Goal: Task Accomplishment & Management: Complete application form

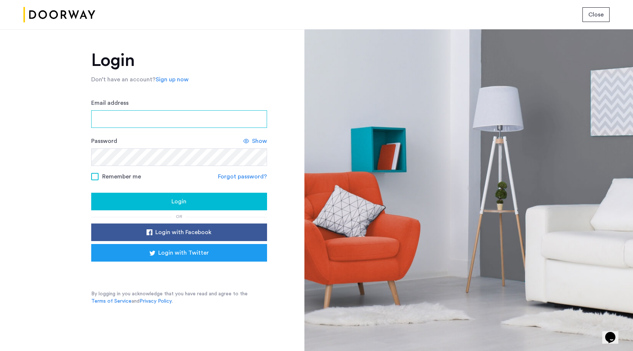
type input "**********"
click at [183, 201] on span "Login" at bounding box center [179, 201] width 15 height 9
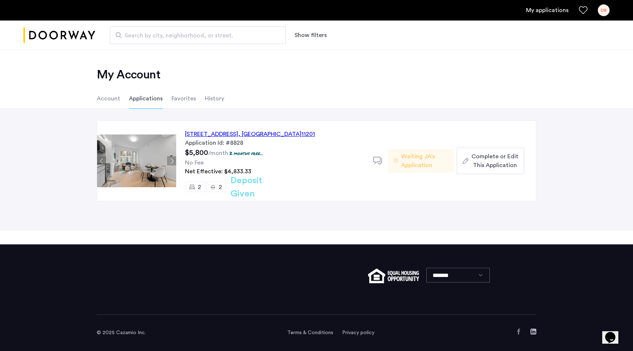
click at [402, 157] on span "Waiting JA's Application" at bounding box center [424, 161] width 47 height 18
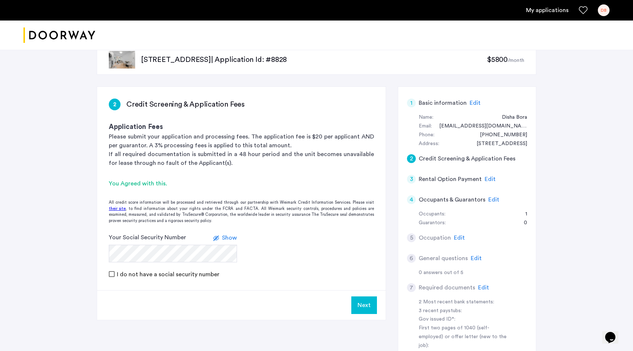
scroll to position [42, 0]
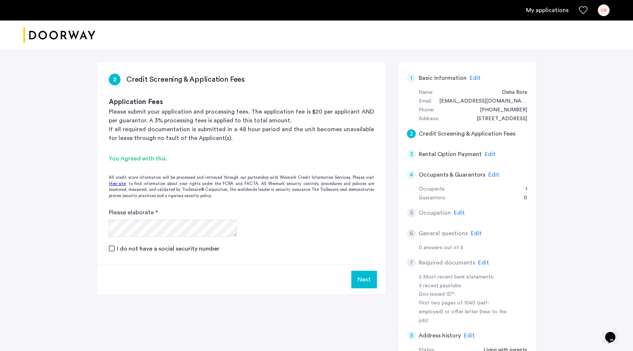
click at [108, 247] on form "Please elaborate * I do not have a social security number" at bounding box center [241, 230] width 289 height 45
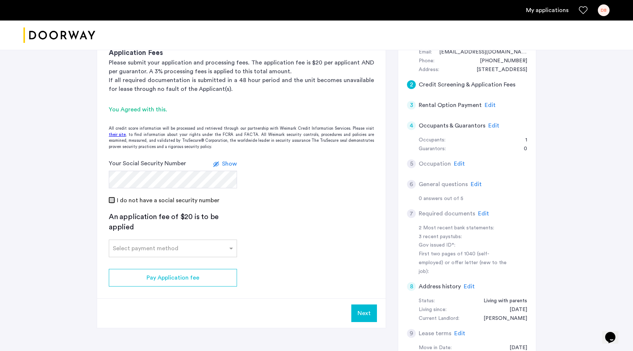
scroll to position [94, 0]
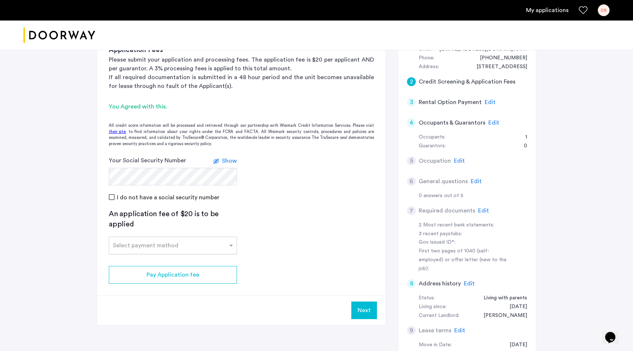
click at [212, 246] on input "text" at bounding box center [166, 244] width 106 height 5
click at [207, 255] on div "Credit Card" at bounding box center [173, 261] width 128 height 15
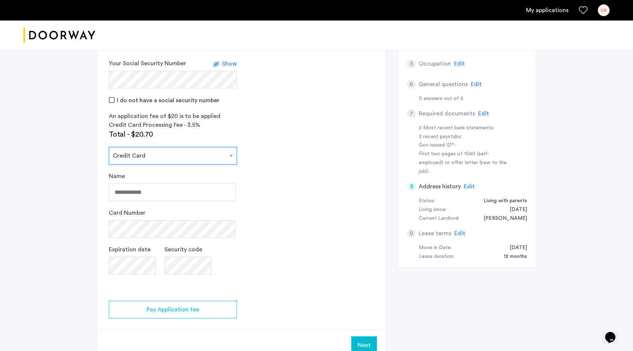
scroll to position [192, 0]
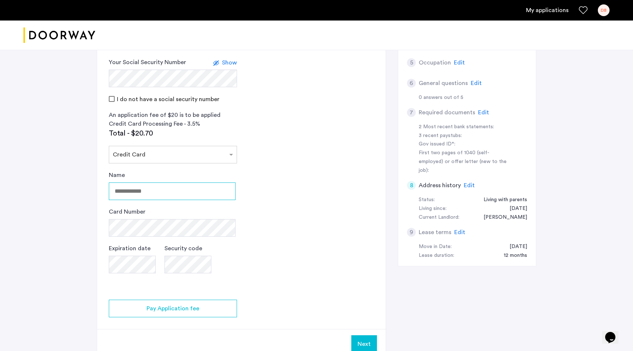
click at [165, 192] on input "Name" at bounding box center [172, 192] width 127 height 18
type input "**********"
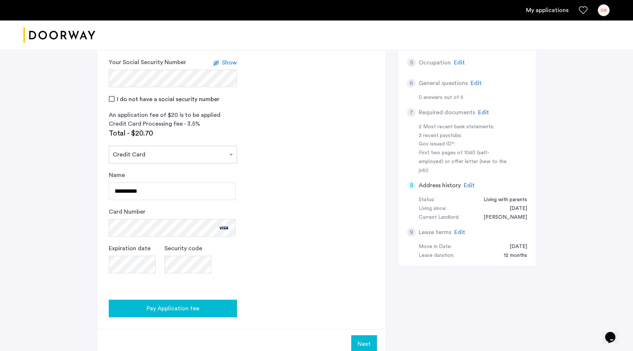
click at [189, 307] on span "Pay Application fee" at bounding box center [173, 308] width 53 height 9
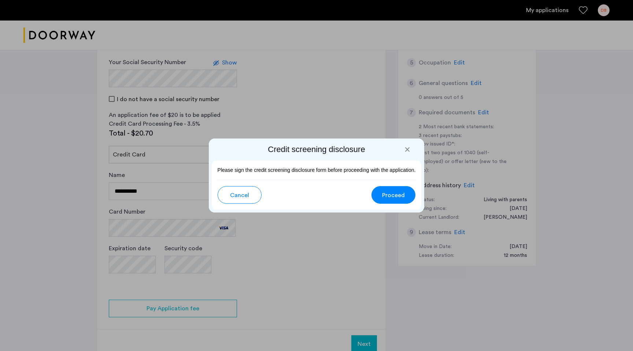
click at [378, 197] on button "Proceed" at bounding box center [394, 195] width 44 height 18
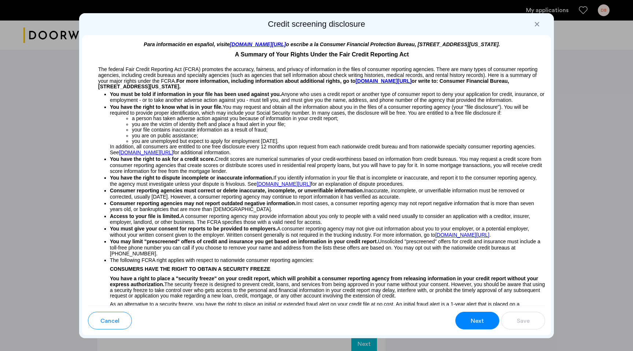
click at [462, 313] on button "Next" at bounding box center [478, 321] width 44 height 18
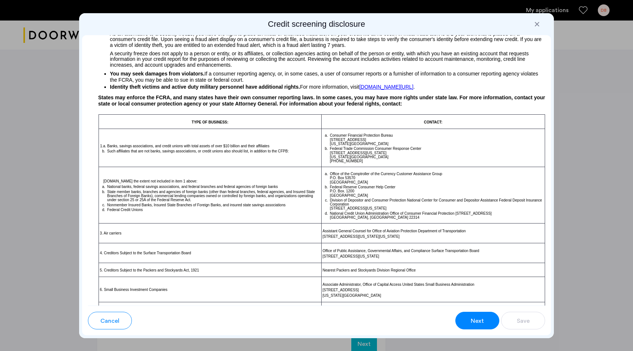
click at [486, 326] on button "Next" at bounding box center [478, 321] width 44 height 18
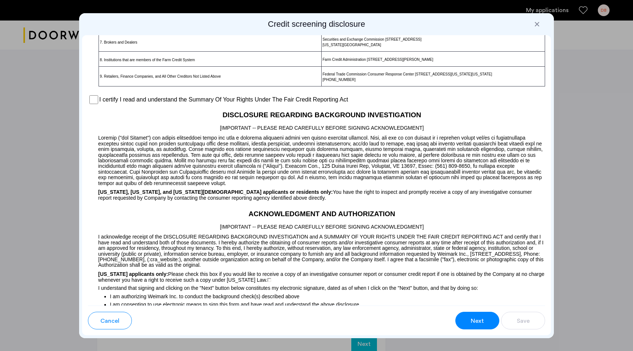
click at [185, 98] on label "I certify I read and understand the Summary Of Your Rights Under The Fair Credi…" at bounding box center [223, 99] width 249 height 9
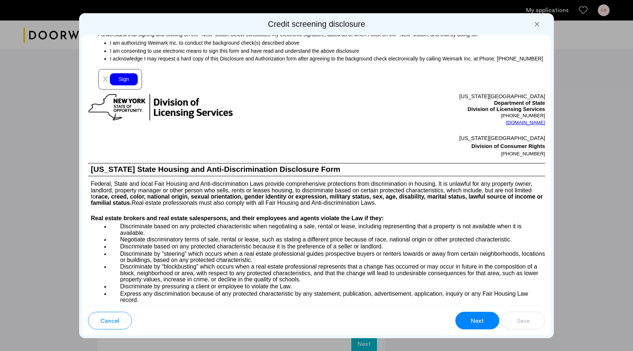
scroll to position [803, 0]
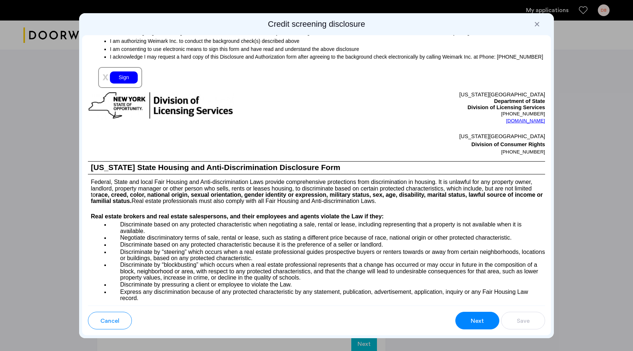
click at [125, 80] on div "Sign" at bounding box center [124, 77] width 28 height 12
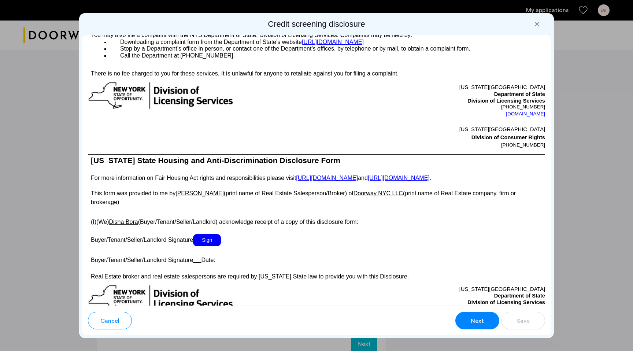
scroll to position [1151, 0]
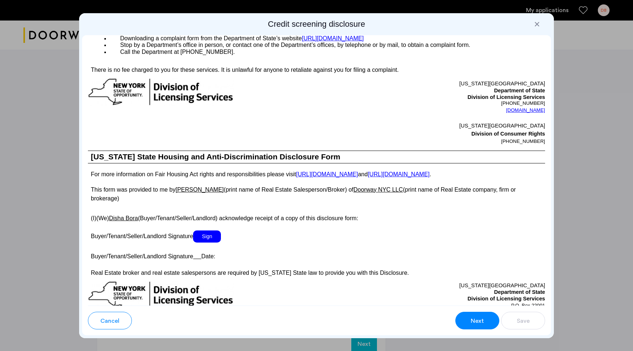
click at [221, 231] on span "Sign" at bounding box center [207, 237] width 28 height 12
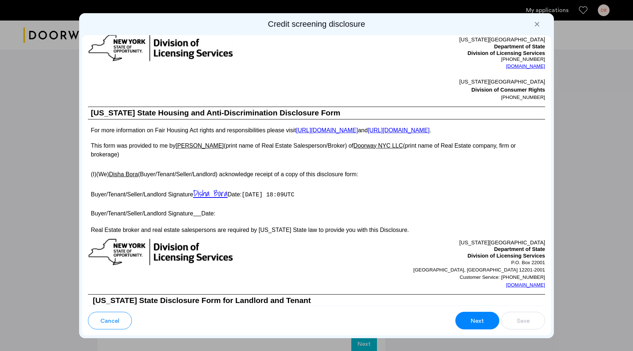
scroll to position [1197, 0]
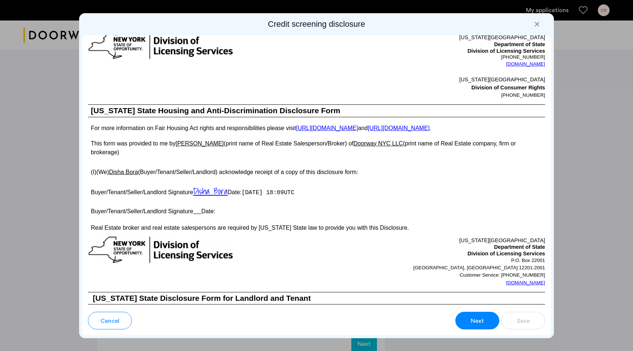
click at [197, 208] on u at bounding box center [197, 211] width 8 height 6
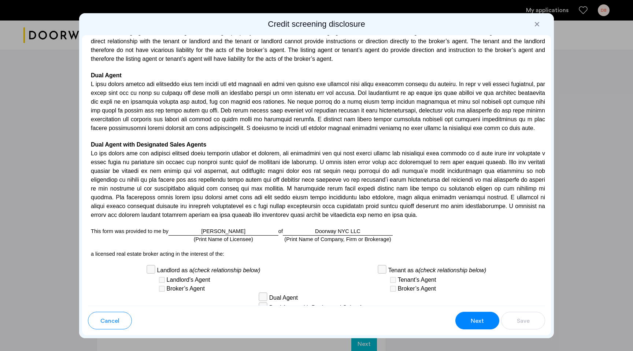
scroll to position [1749, 0]
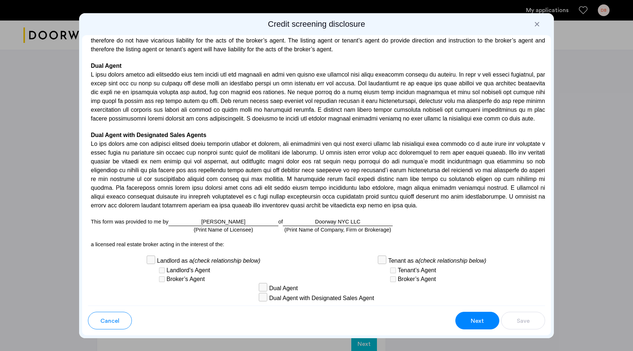
click at [231, 218] on div "Asaf Advocat (Print Name of Licensee)" at bounding box center [224, 222] width 110 height 8
click at [238, 218] on div "Asaf Advocat (Print Name of Licensee)" at bounding box center [224, 222] width 110 height 8
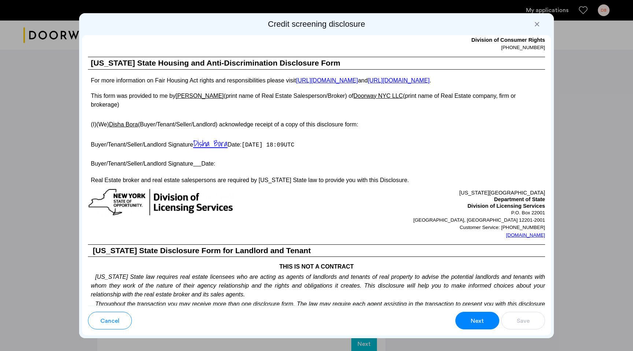
scroll to position [1273, 0]
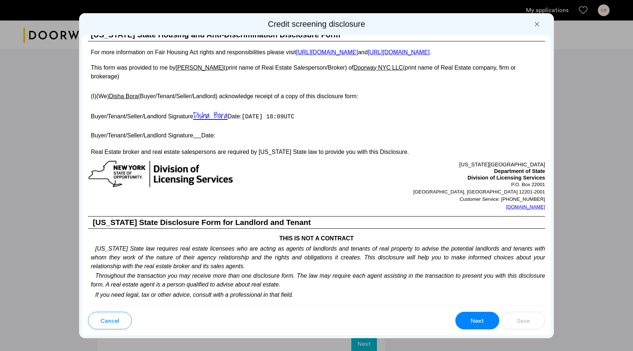
click at [196, 132] on u at bounding box center [197, 135] width 8 height 6
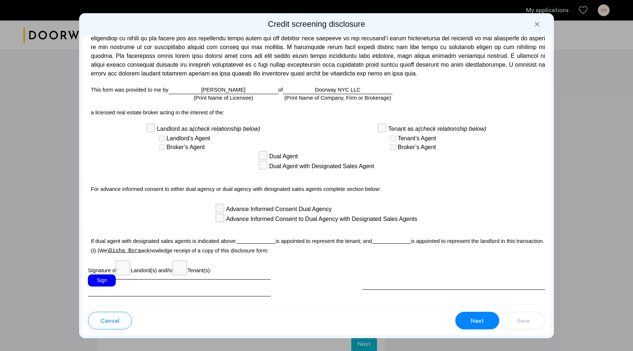
scroll to position [1911, 0]
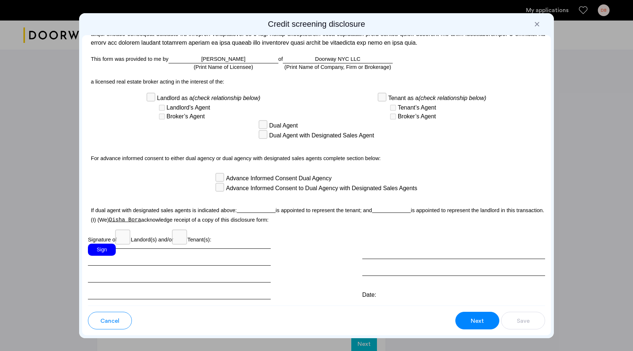
click at [104, 244] on div "Sign" at bounding box center [102, 250] width 28 height 12
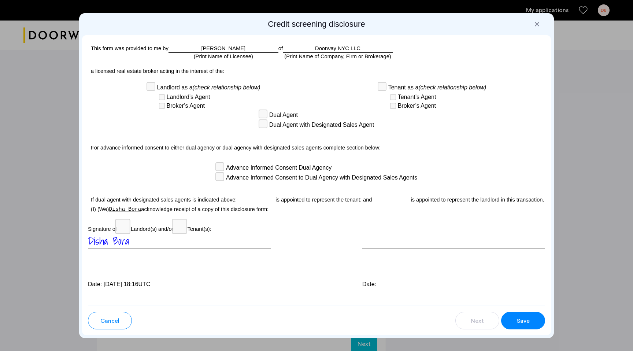
scroll to position [1927, 0]
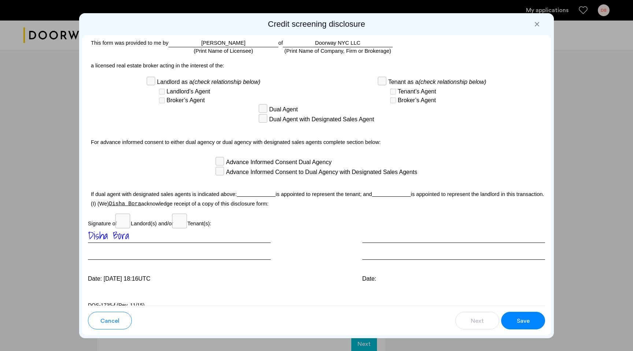
click at [537, 322] on button "Save" at bounding box center [523, 321] width 44 height 18
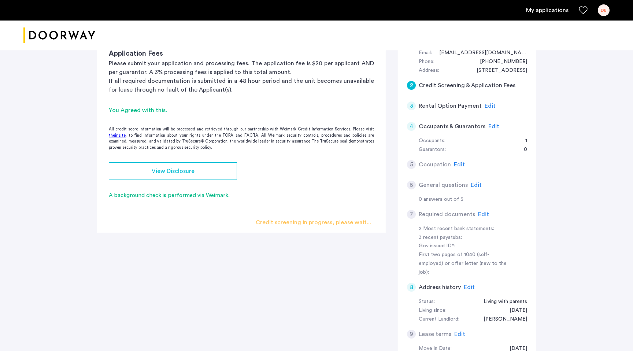
scroll to position [87, 0]
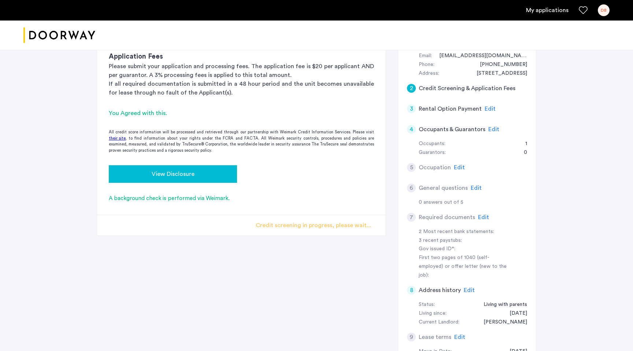
click at [190, 170] on span "View Disclosure" at bounding box center [173, 174] width 43 height 9
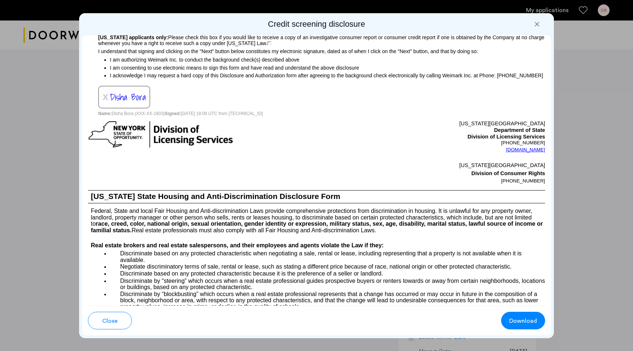
scroll to position [785, 0]
click at [537, 26] on div at bounding box center [537, 24] width 7 height 7
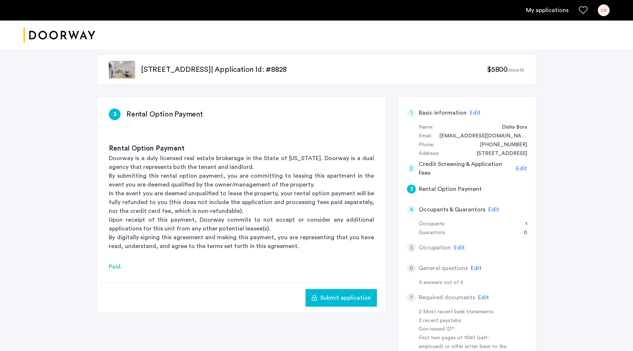
scroll to position [0, 0]
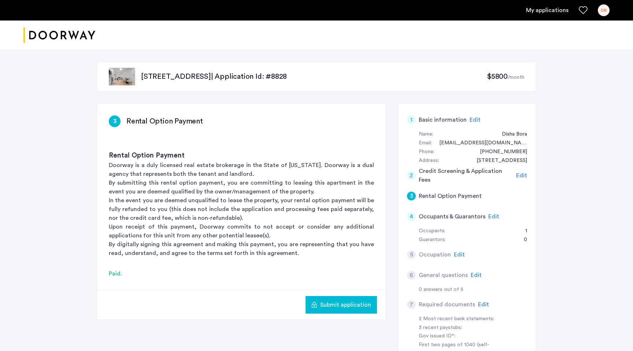
click at [334, 301] on span "Submit application" at bounding box center [345, 305] width 51 height 9
click at [345, 301] on span "Submit application" at bounding box center [345, 305] width 51 height 9
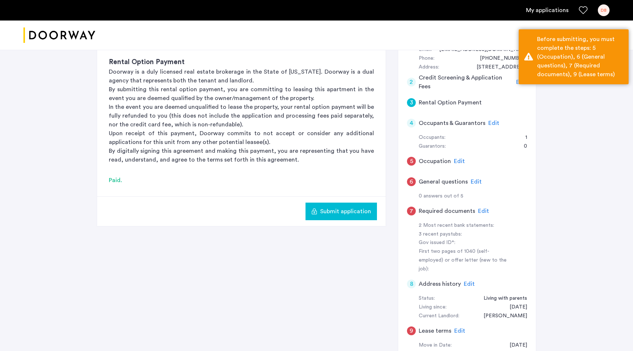
scroll to position [106, 0]
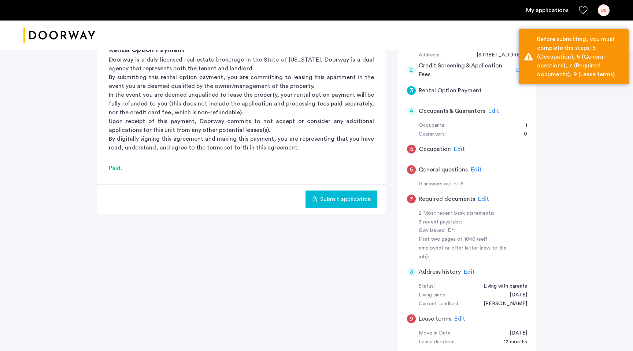
click at [456, 148] on span "Edit" at bounding box center [459, 149] width 11 height 6
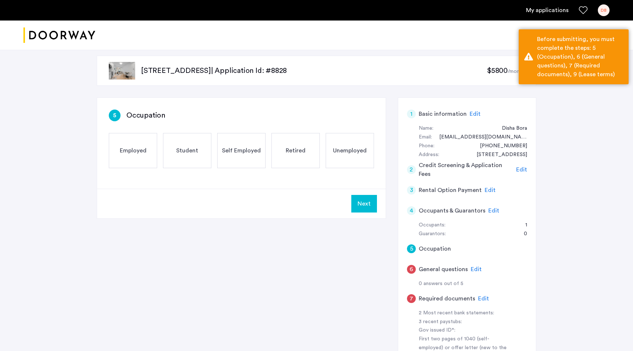
scroll to position [0, 0]
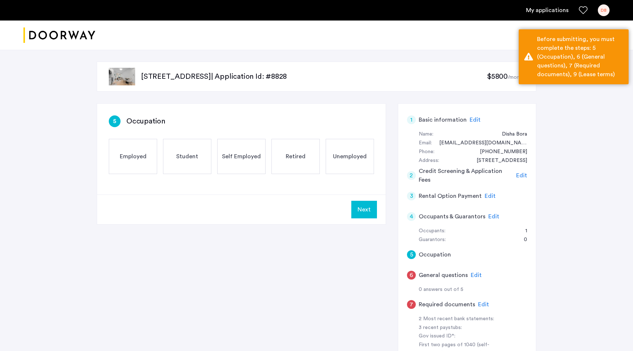
click at [134, 163] on div "Employed" at bounding box center [133, 156] width 48 height 35
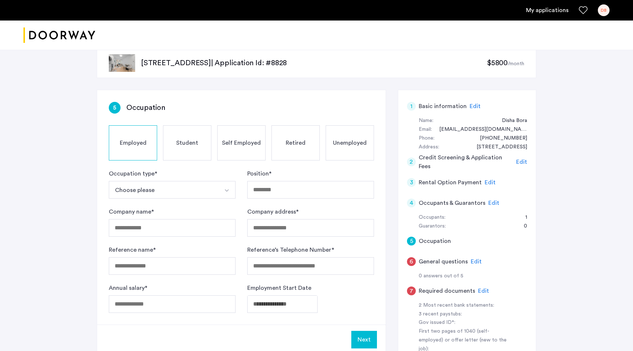
scroll to position [16, 0]
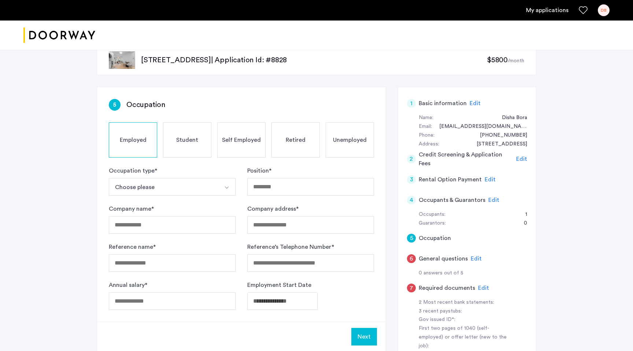
click at [112, 187] on button "Choose please" at bounding box center [164, 187] width 110 height 18
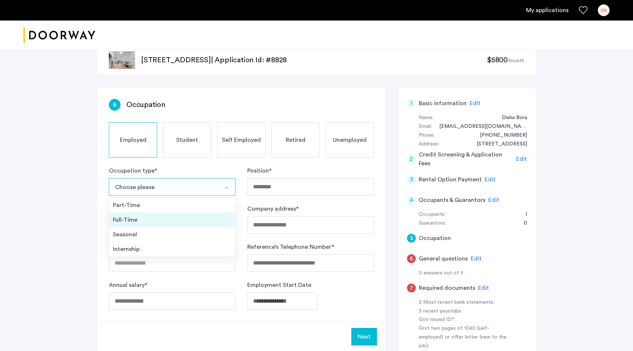
click at [124, 214] on li "Full-Time" at bounding box center [172, 220] width 126 height 15
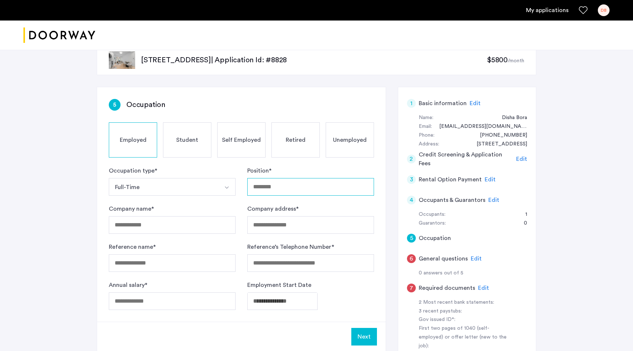
click at [282, 191] on input "Position *" at bounding box center [310, 187] width 127 height 18
type input "*******"
type input "**********"
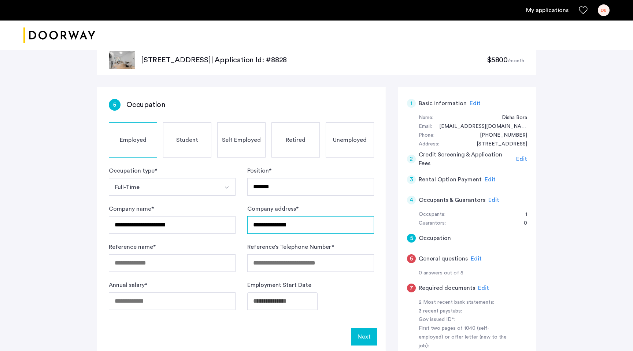
type input "**********"
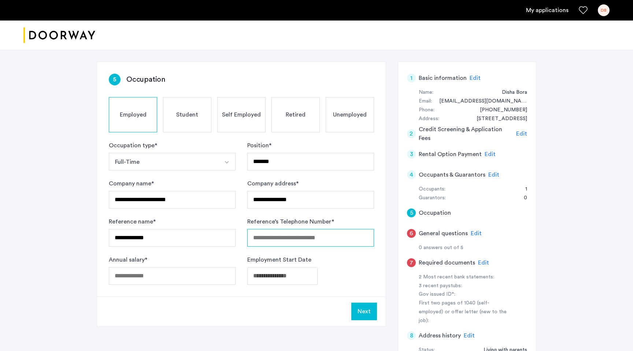
scroll to position [42, 0]
type input "**********"
type input "******"
click at [269, 277] on body "**********" at bounding box center [316, 133] width 633 height 351
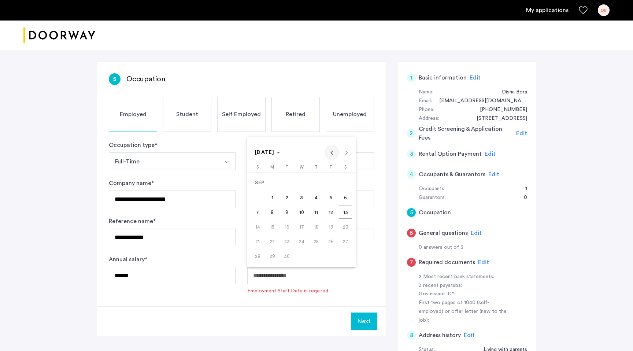
click at [331, 152] on span "Previous month" at bounding box center [332, 152] width 15 height 15
click at [275, 229] on span "14" at bounding box center [272, 226] width 13 height 13
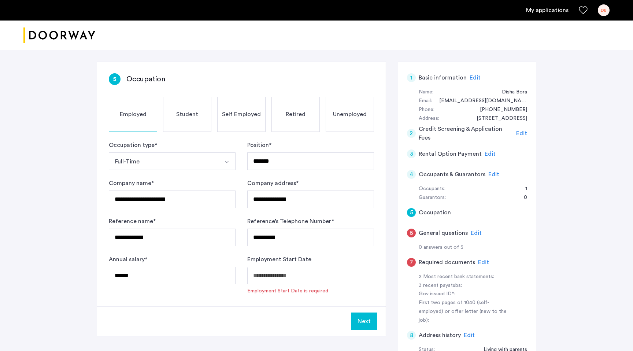
type input "**********"
click at [358, 307] on button "Next" at bounding box center [364, 311] width 26 height 18
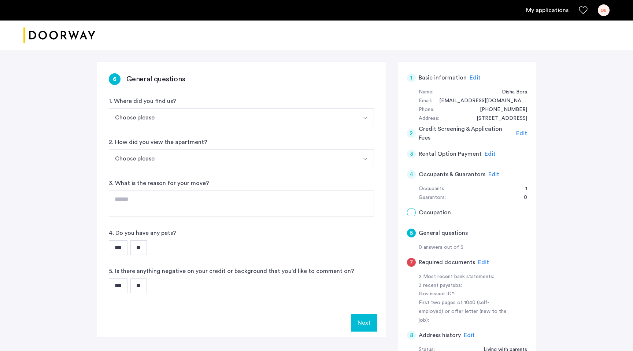
scroll to position [0, 0]
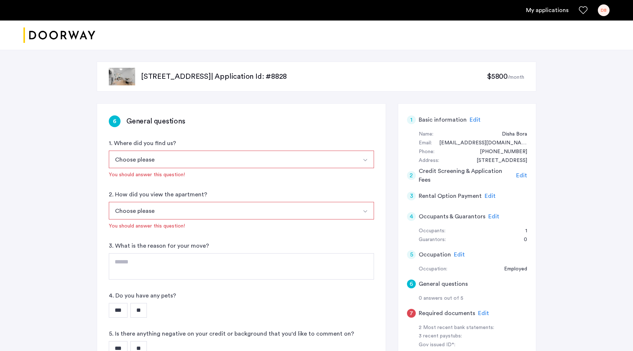
click at [189, 157] on button "Choose please" at bounding box center [233, 160] width 248 height 18
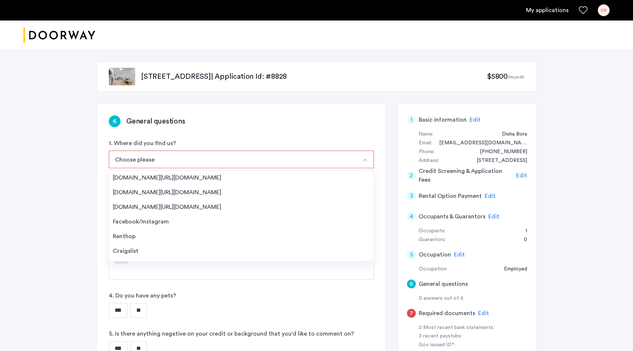
click at [199, 129] on div "6 General questions 1. Where did you find us? Choose please Streeteasy.com/Zill…" at bounding box center [241, 237] width 289 height 267
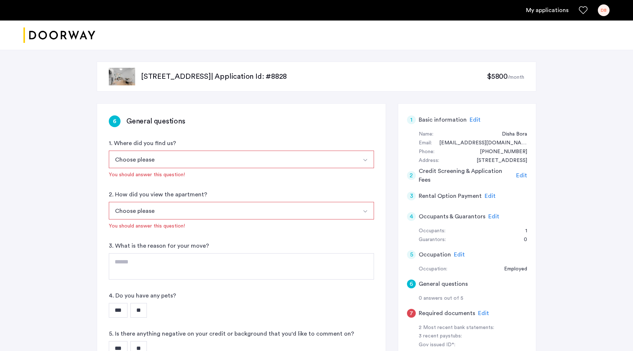
click at [452, 283] on h5 "General questions" at bounding box center [443, 284] width 49 height 9
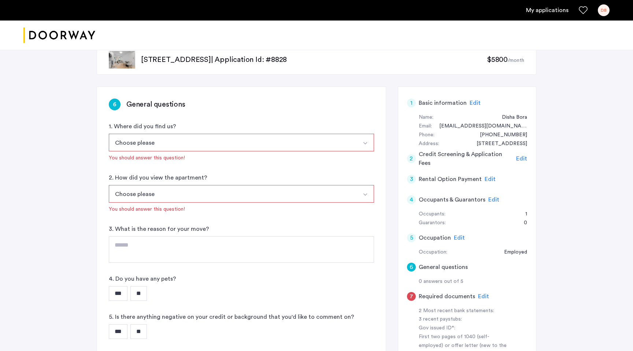
scroll to position [22, 0]
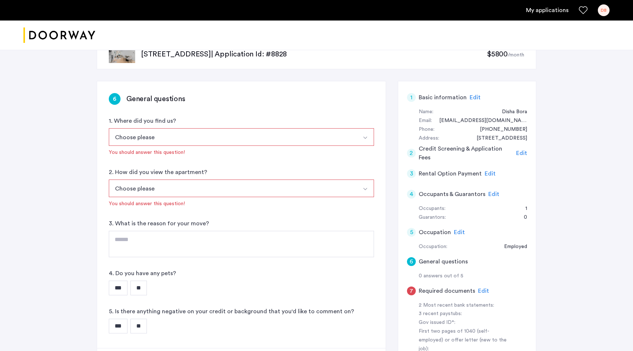
click at [455, 229] on span "Edit" at bounding box center [459, 232] width 11 height 6
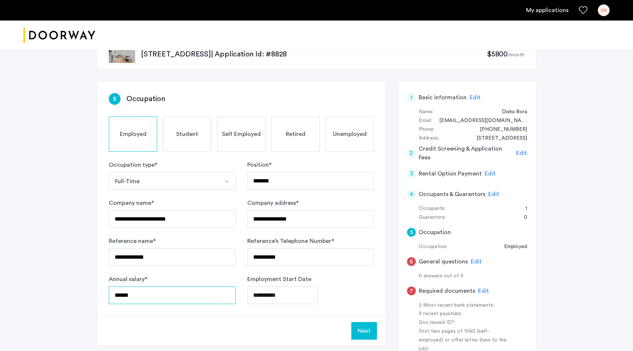
click at [137, 294] on input "******" at bounding box center [172, 296] width 127 height 18
type input "******"
click at [364, 329] on button "Next" at bounding box center [364, 331] width 26 height 18
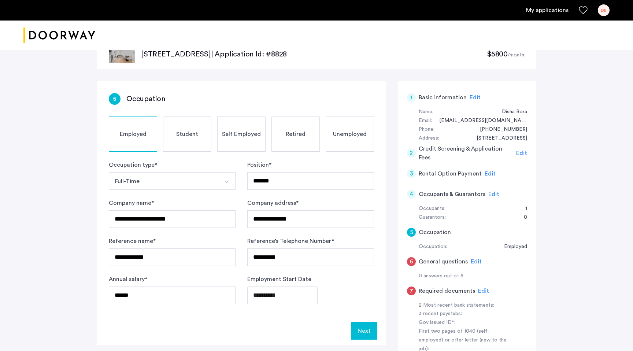
scroll to position [0, 0]
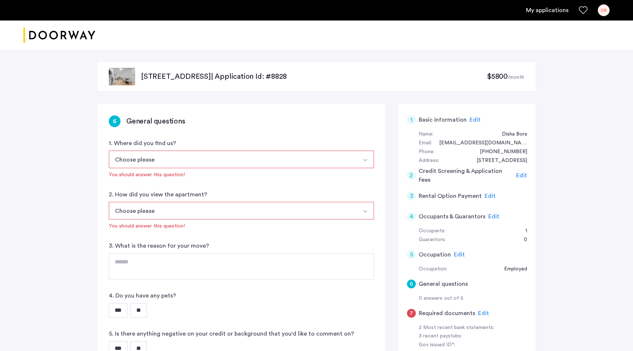
click at [222, 155] on button "Choose please" at bounding box center [233, 160] width 248 height 18
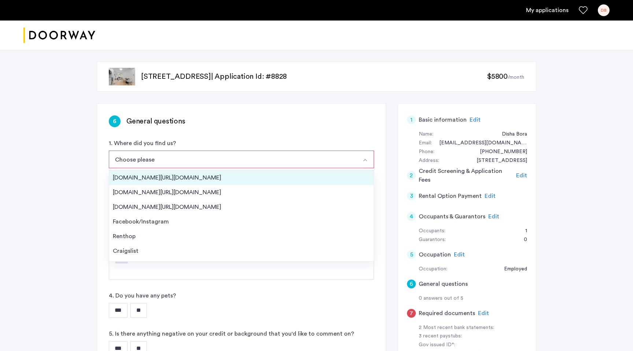
click at [227, 176] on div "Streeteasy.com/Zillow.com" at bounding box center [241, 177] width 257 height 9
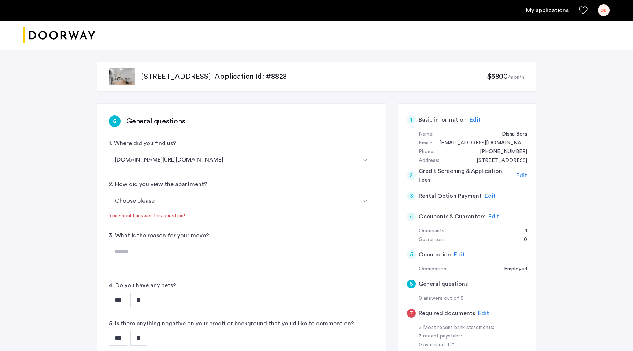
click at [227, 200] on button "Choose please" at bounding box center [233, 201] width 248 height 18
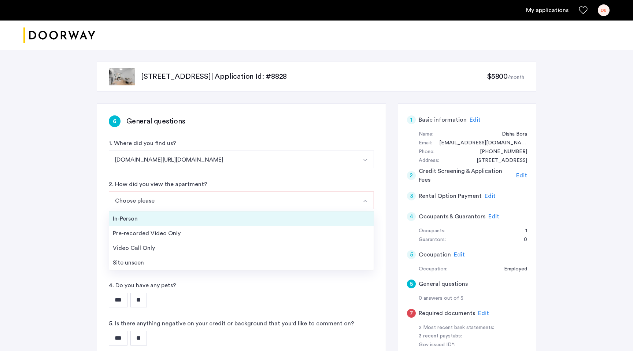
click at [229, 216] on div "In-Person" at bounding box center [241, 218] width 257 height 9
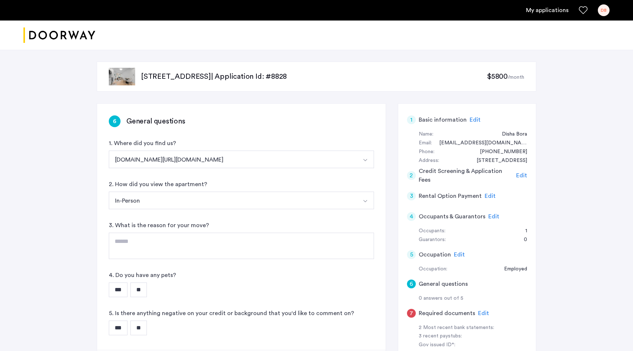
click at [219, 199] on button "In-Person" at bounding box center [233, 201] width 248 height 18
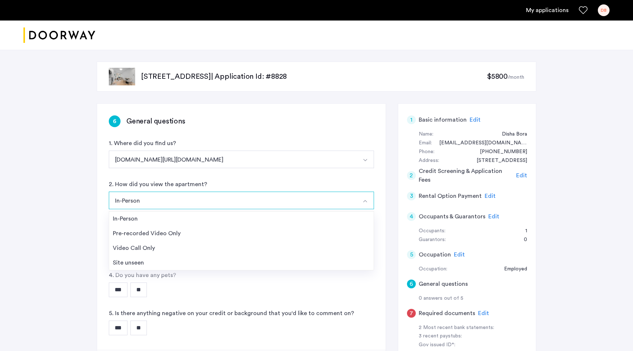
click at [217, 178] on div "6 General questions 1. Where did you find us? Streeteasy.com/Zillow.com Streete…" at bounding box center [241, 227] width 289 height 246
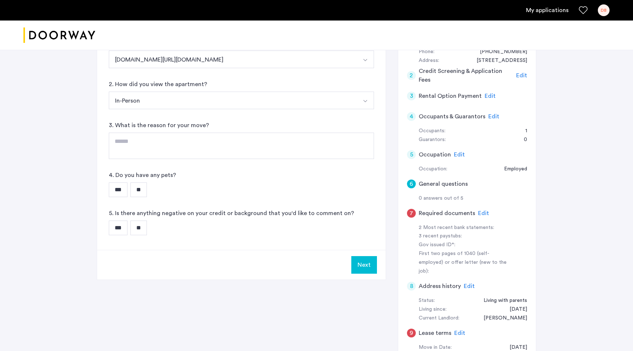
scroll to position [104, 0]
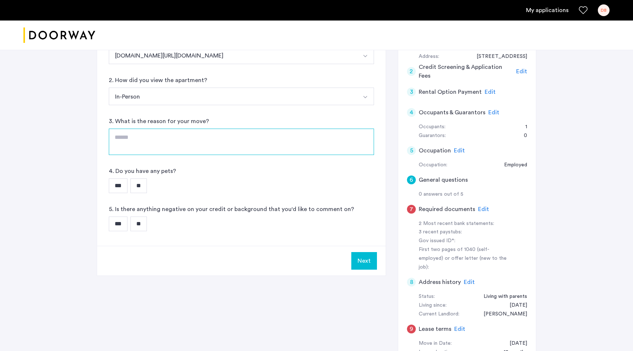
click at [209, 143] on textarea at bounding box center [241, 142] width 265 height 26
click at [116, 139] on textarea "**********" at bounding box center [241, 142] width 265 height 26
type textarea "**********"
click at [139, 192] on input "**" at bounding box center [138, 185] width 16 height 15
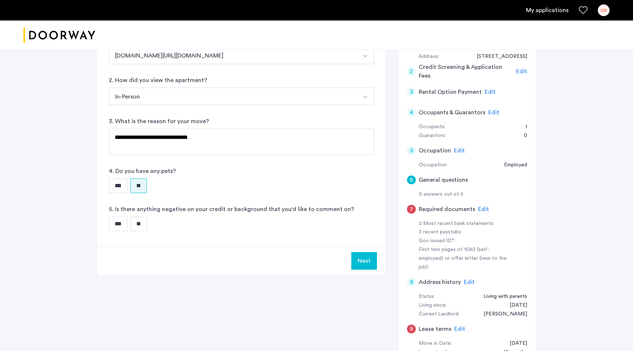
click at [139, 224] on input "**" at bounding box center [138, 224] width 16 height 15
click at [370, 258] on button "Next" at bounding box center [364, 261] width 26 height 18
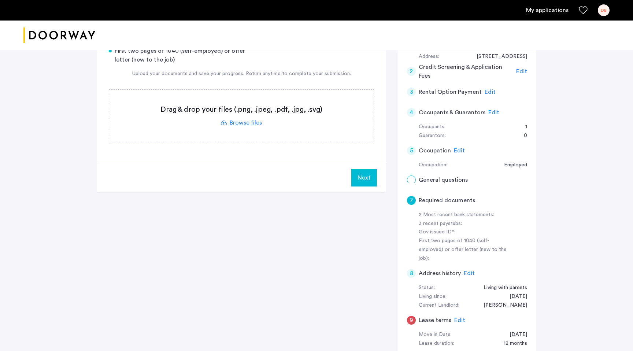
scroll to position [0, 0]
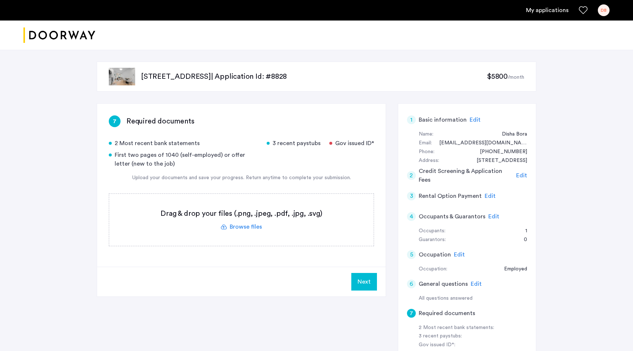
click at [253, 229] on label at bounding box center [241, 220] width 265 height 52
click at [0, 0] on input "file" at bounding box center [0, 0] width 0 height 0
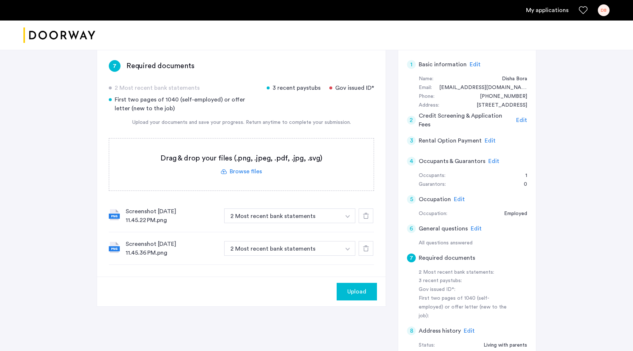
scroll to position [58, 0]
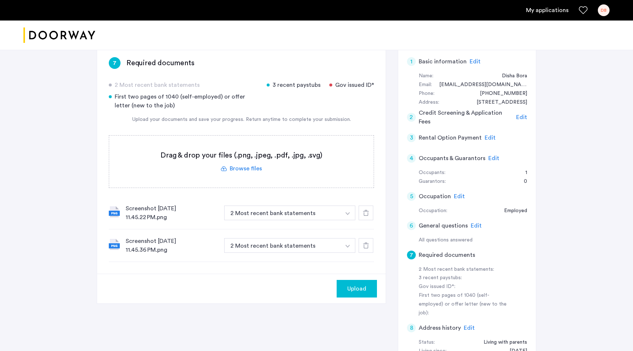
click at [244, 169] on label at bounding box center [241, 162] width 265 height 52
click at [0, 0] on input "file" at bounding box center [0, 0] width 0 height 0
click at [332, 212] on button "2 Most recent bank statements" at bounding box center [282, 213] width 117 height 15
click at [321, 210] on button "2 Most recent bank statements" at bounding box center [282, 213] width 117 height 15
click at [349, 216] on button "button" at bounding box center [347, 213] width 15 height 15
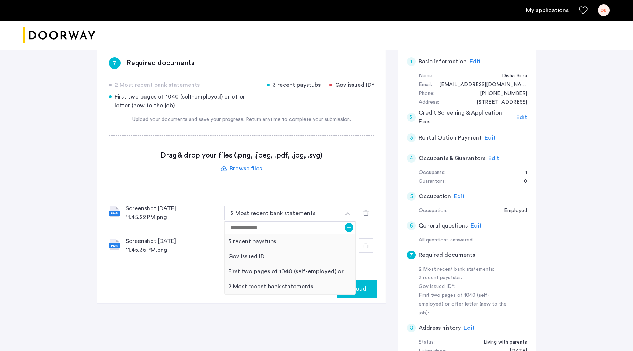
click at [311, 193] on div "2 Most recent bank statements 3 recent paystubs Gov issued ID* First two pages …" at bounding box center [241, 171] width 265 height 181
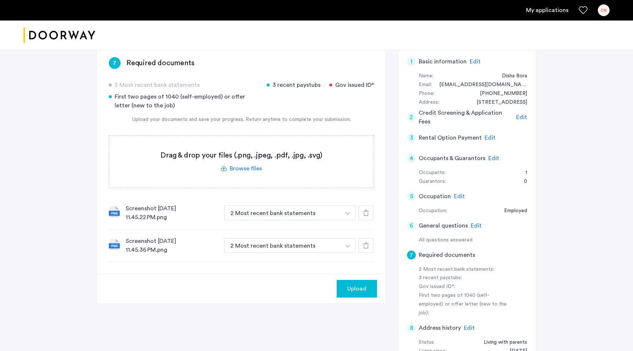
click at [242, 168] on label at bounding box center [241, 162] width 265 height 52
click at [0, 0] on input "file" at bounding box center [0, 0] width 0 height 0
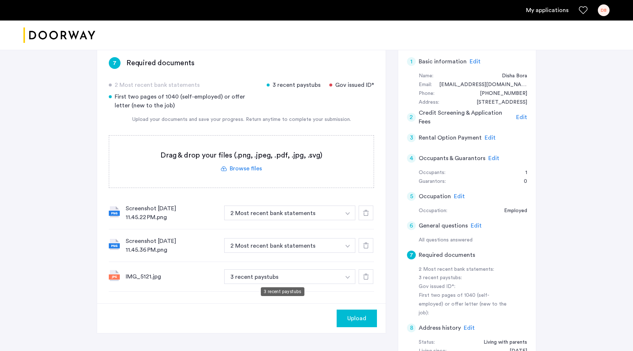
click at [257, 276] on button "3 recent paystubs" at bounding box center [282, 276] width 117 height 15
click at [265, 280] on button "3 recent paystubs" at bounding box center [282, 276] width 117 height 15
click at [348, 279] on button "button" at bounding box center [347, 276] width 15 height 15
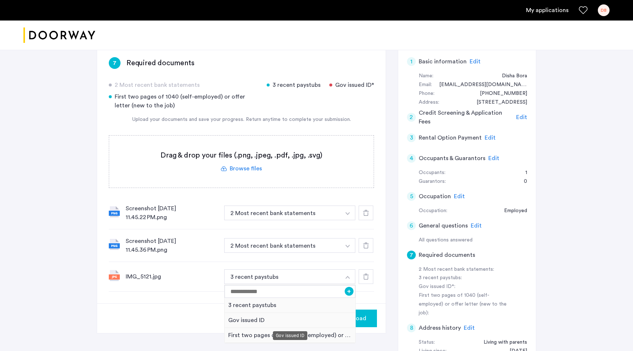
click at [299, 325] on div "Gov issued ID" at bounding box center [290, 320] width 131 height 15
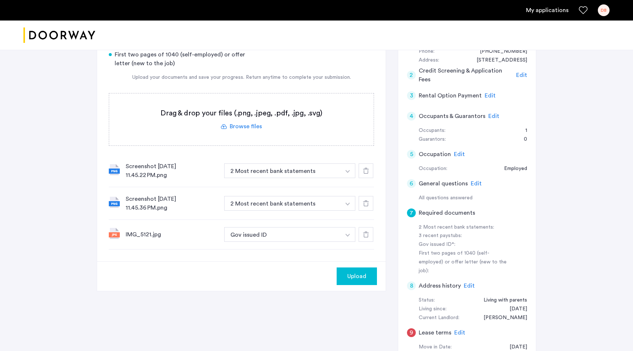
scroll to position [101, 0]
click at [257, 125] on label at bounding box center [241, 119] width 265 height 52
click at [0, 0] on input "file" at bounding box center [0, 0] width 0 height 0
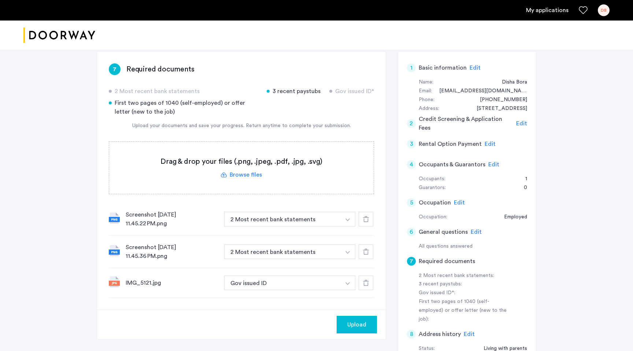
scroll to position [51, 0]
click at [168, 213] on div "Screenshot 2025-09-12 at 11.45.22 PM.png" at bounding box center [172, 220] width 93 height 18
click at [236, 176] on label at bounding box center [241, 169] width 265 height 52
click at [0, 0] on input "file" at bounding box center [0, 0] width 0 height 0
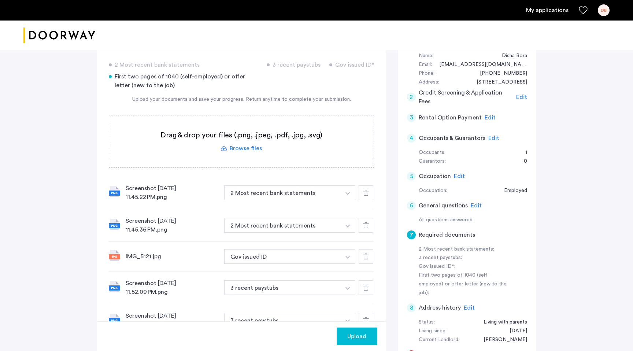
scroll to position [70, 0]
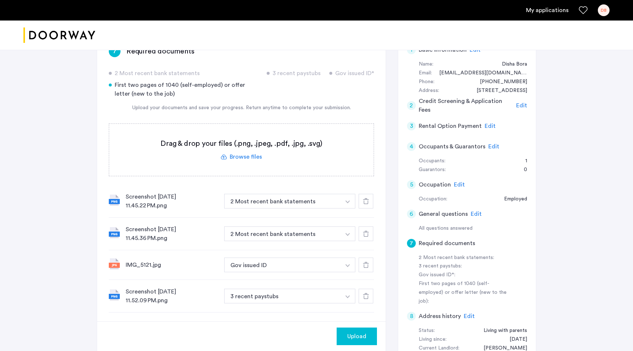
click at [372, 334] on button "Upload" at bounding box center [357, 337] width 40 height 18
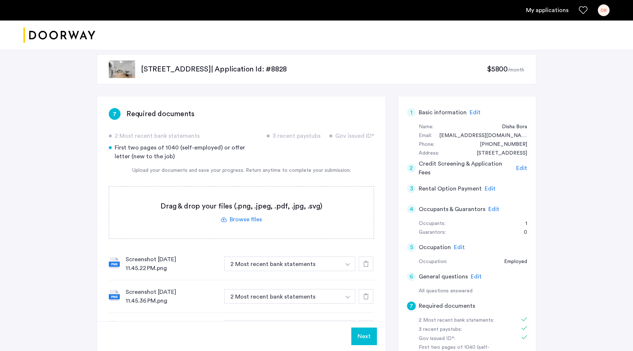
scroll to position [3, 0]
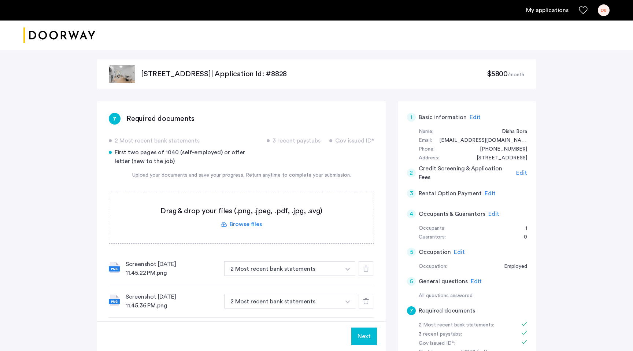
click at [368, 336] on button "Next" at bounding box center [364, 337] width 26 height 18
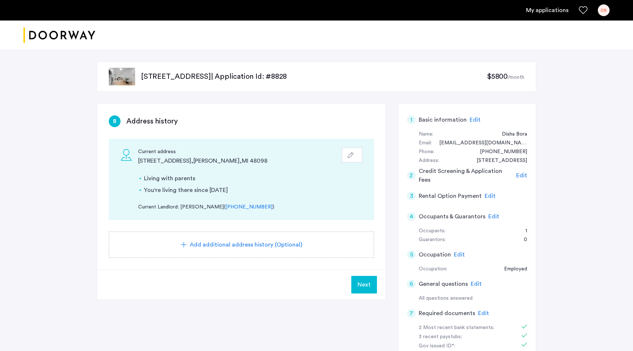
click at [363, 277] on button "Next" at bounding box center [364, 285] width 26 height 18
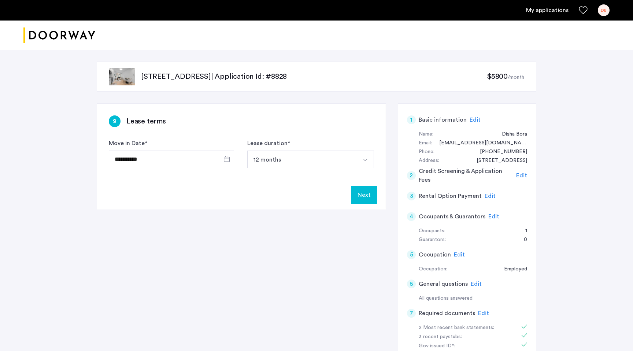
click at [302, 159] on button "12 months" at bounding box center [302, 160] width 110 height 18
click at [307, 135] on div "**********" at bounding box center [241, 142] width 289 height 76
click at [231, 158] on span "Open calendar" at bounding box center [227, 159] width 18 height 18
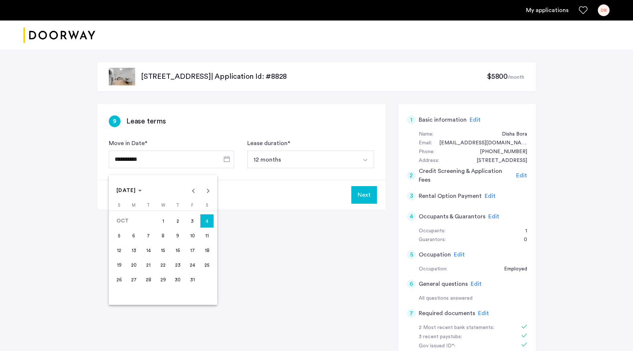
click at [232, 125] on div at bounding box center [316, 175] width 633 height 351
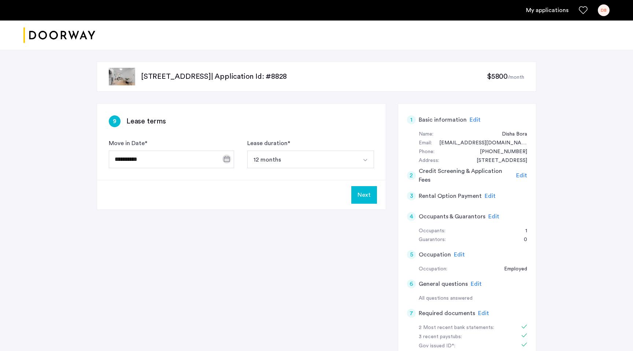
click at [362, 196] on button "Next" at bounding box center [364, 195] width 26 height 18
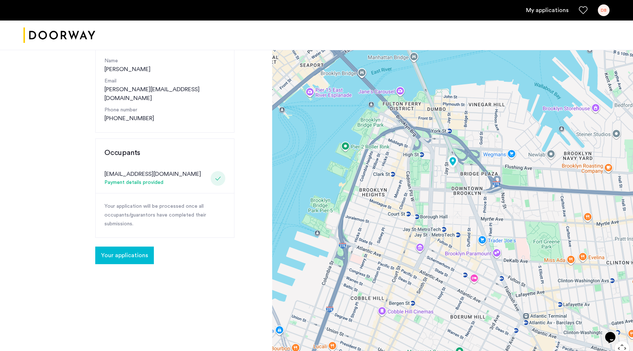
scroll to position [104, 0]
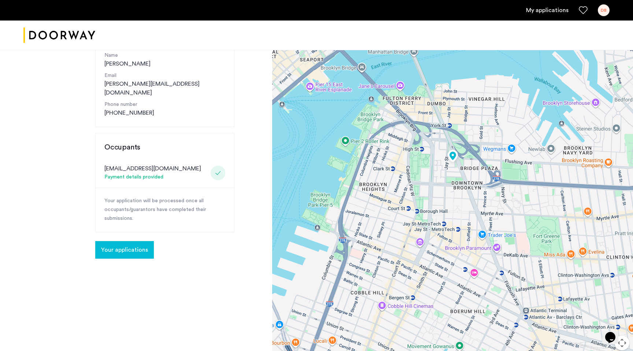
click at [126, 246] on span "Your applications" at bounding box center [124, 250] width 47 height 9
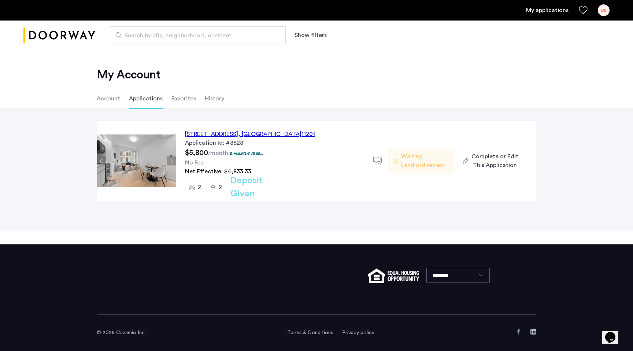
click at [398, 161] on use at bounding box center [396, 161] width 4 height 4
click at [107, 97] on li "Account" at bounding box center [108, 98] width 23 height 21
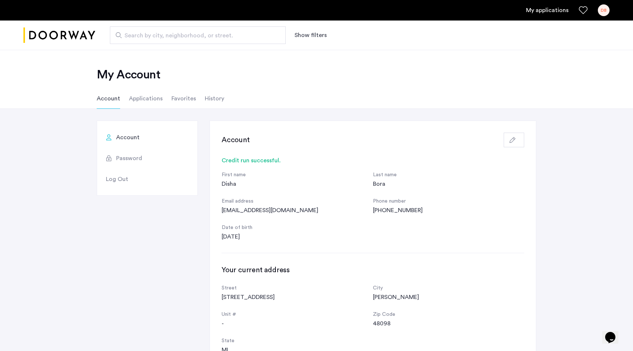
click at [174, 95] on li "Favorites" at bounding box center [184, 98] width 25 height 21
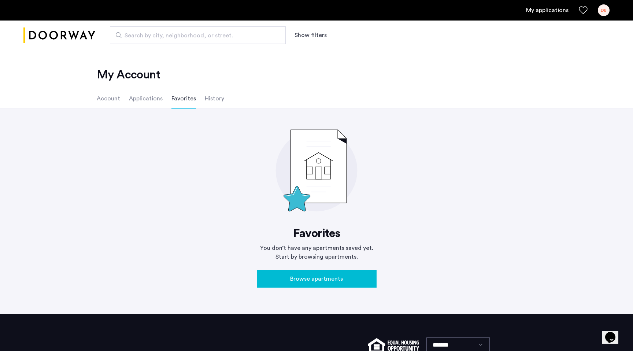
click at [207, 97] on li "History" at bounding box center [214, 98] width 19 height 21
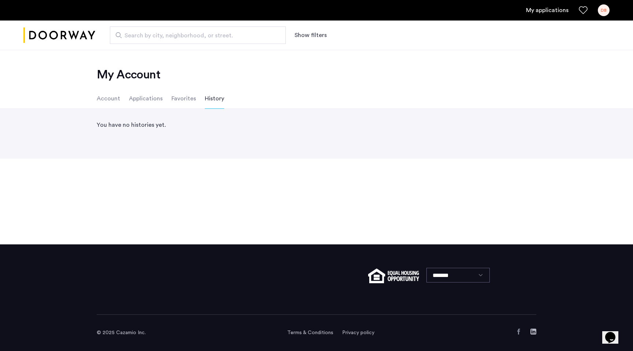
click at [132, 102] on li "Applications" at bounding box center [146, 98] width 34 height 21
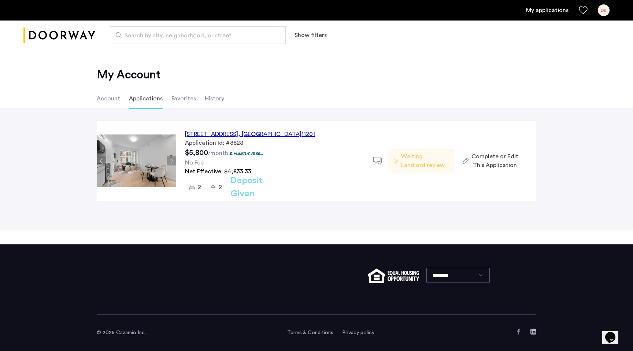
click at [251, 134] on div "127 Concord Street, Unit 9C, Brooklyn , NY 11201" at bounding box center [250, 134] width 130 height 9
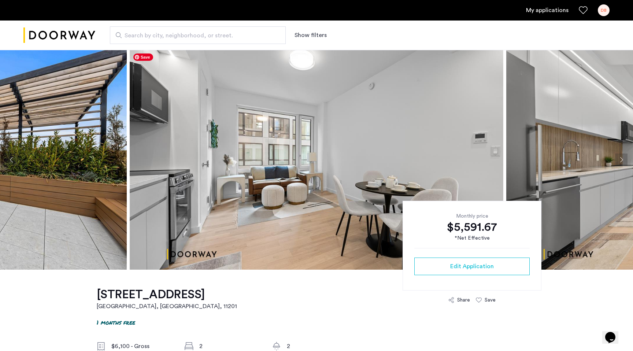
click at [470, 165] on img at bounding box center [317, 160] width 374 height 220
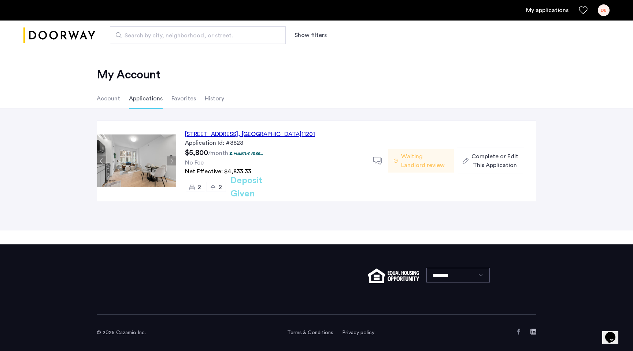
click at [269, 133] on div "127 Concord Street, Unit 9C, Brooklyn , NY 11201" at bounding box center [250, 134] width 130 height 9
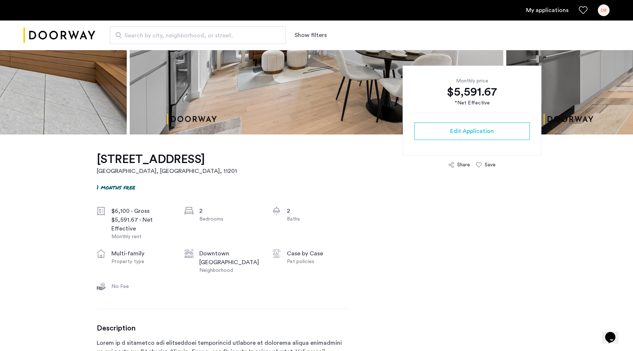
scroll to position [292, 0]
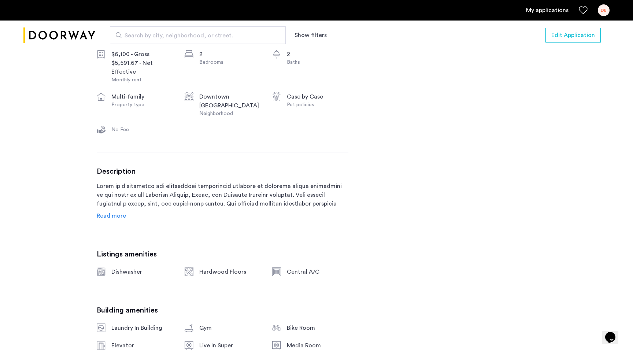
click at [104, 219] on span "Read more" at bounding box center [111, 216] width 29 height 6
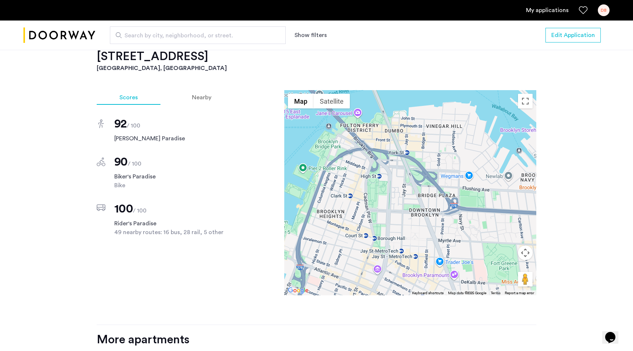
scroll to position [820, 0]
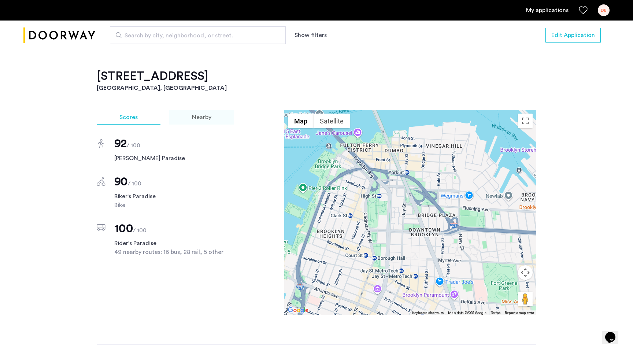
click at [208, 120] on span "Nearby" at bounding box center [201, 117] width 19 height 6
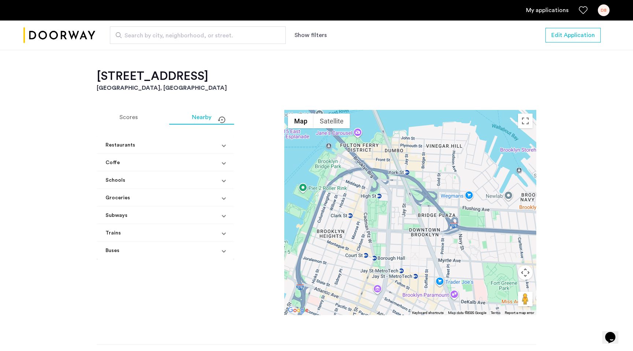
click at [216, 148] on span "Restaurants" at bounding box center [164, 145] width 117 height 8
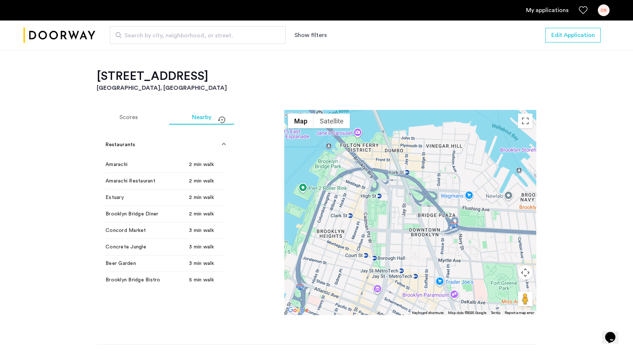
scroll to position [0, 0]
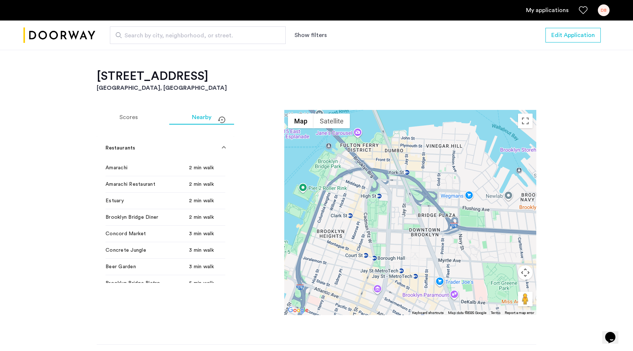
click at [220, 152] on span "Restaurants" at bounding box center [164, 148] width 117 height 8
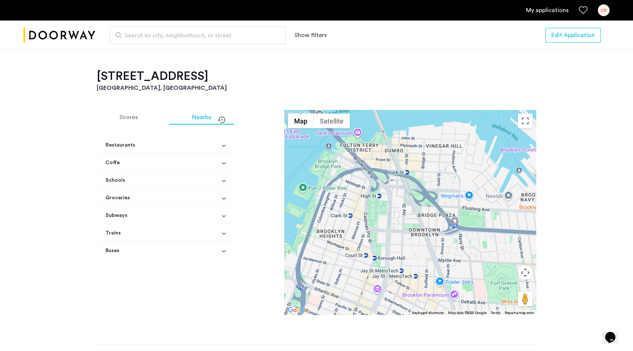
click at [219, 167] on span "Coffe" at bounding box center [164, 163] width 117 height 8
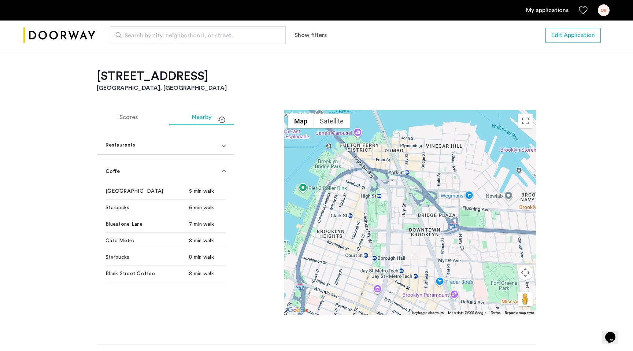
click at [221, 172] on mat-expansion-panel-header "Coffe" at bounding box center [165, 171] width 137 height 23
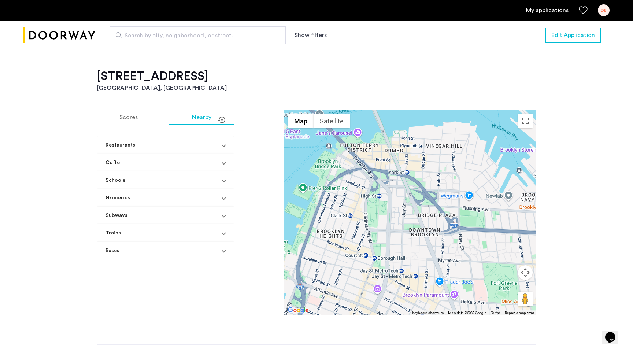
click at [222, 184] on span at bounding box center [223, 181] width 3 height 8
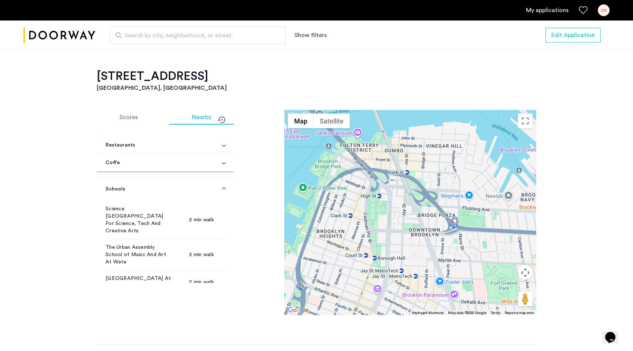
click at [221, 185] on mat-expansion-panel-header "Schools" at bounding box center [165, 188] width 137 height 23
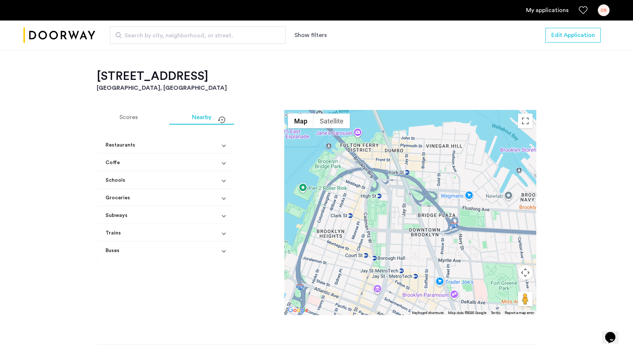
click at [222, 202] on span at bounding box center [223, 198] width 3 height 8
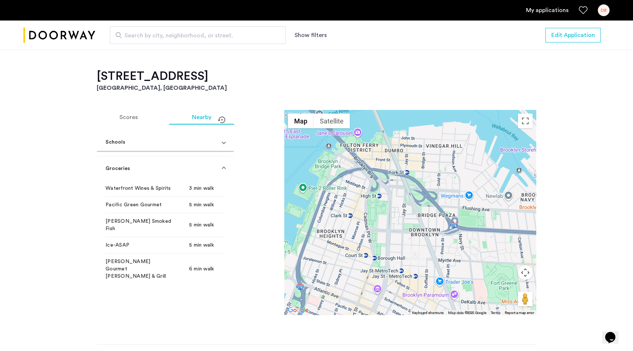
scroll to position [26, 0]
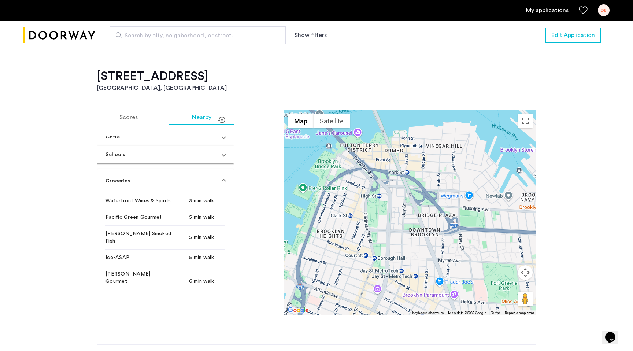
click at [224, 183] on mat-expansion-panel-header "Groceries" at bounding box center [165, 180] width 137 height 23
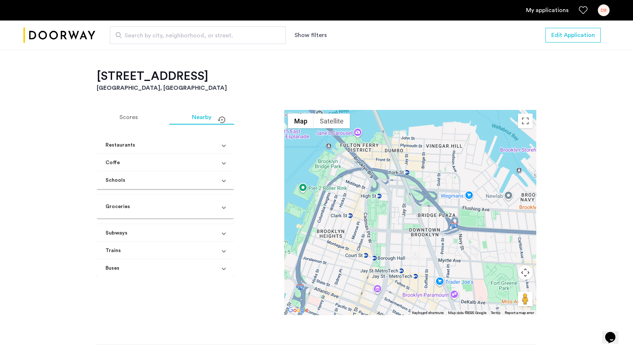
scroll to position [0, 0]
click at [217, 220] on span "Subways" at bounding box center [164, 216] width 117 height 8
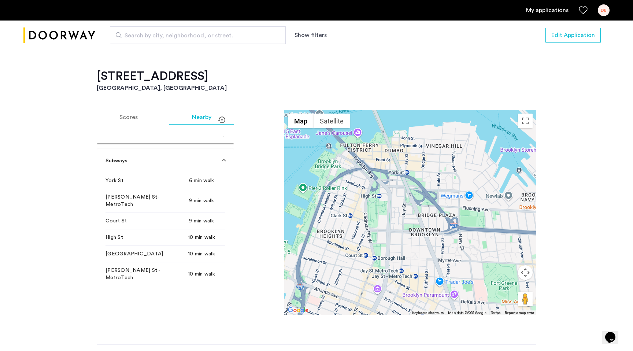
scroll to position [63, 0]
click at [222, 165] on span at bounding box center [223, 162] width 3 height 8
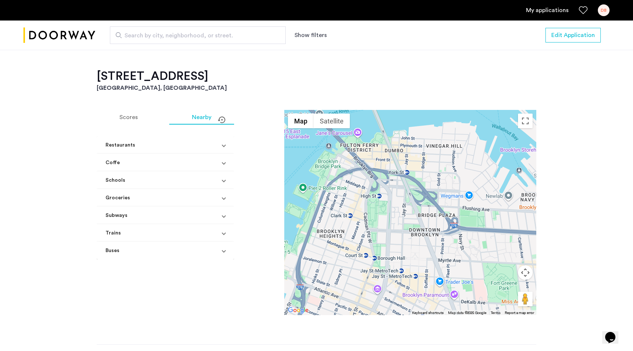
scroll to position [0, 0]
click at [222, 184] on span at bounding box center [223, 181] width 3 height 8
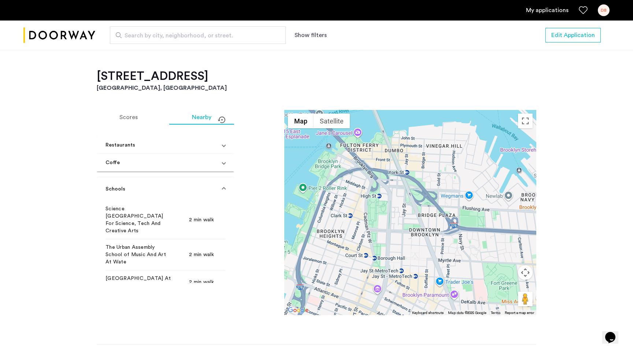
click at [222, 185] on mat-expansion-panel-header "Schools" at bounding box center [165, 188] width 137 height 23
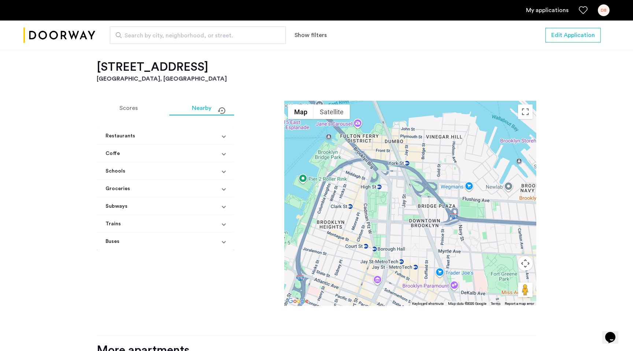
scroll to position [836, 0]
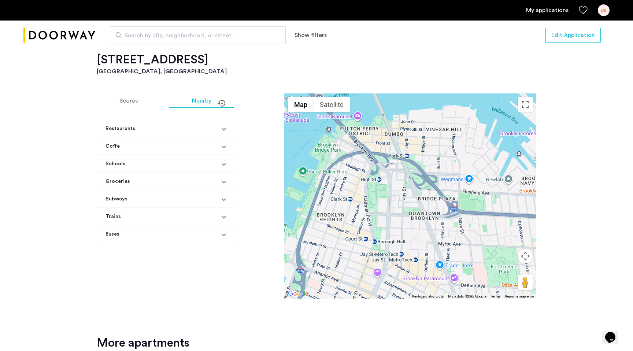
click at [218, 221] on span "Trains" at bounding box center [164, 217] width 117 height 8
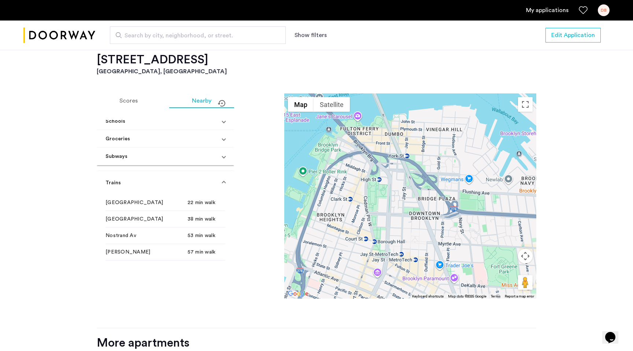
scroll to position [53, 0]
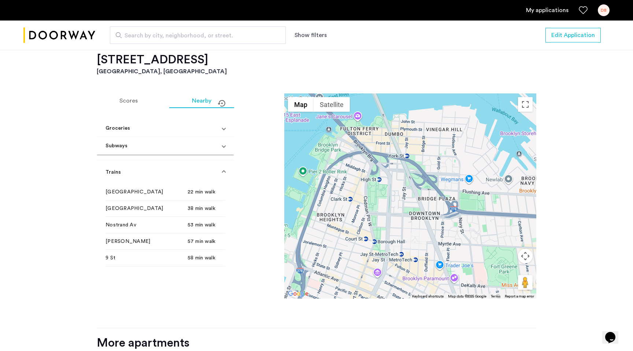
click at [222, 176] on span at bounding box center [223, 173] width 3 height 8
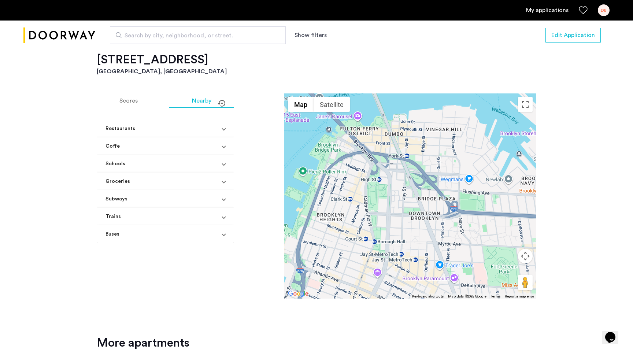
scroll to position [0, 0]
click at [218, 238] on span "Buses" at bounding box center [164, 235] width 117 height 8
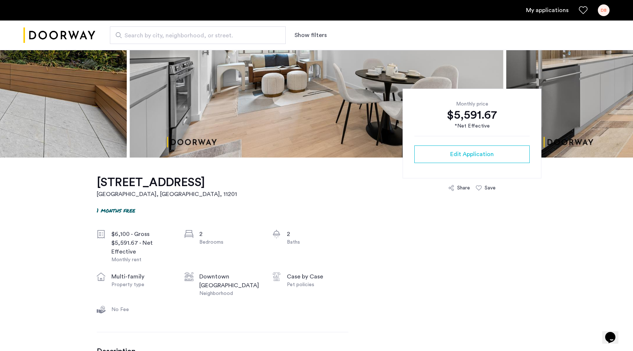
scroll to position [113, 0]
